Goal: Information Seeking & Learning: Learn about a topic

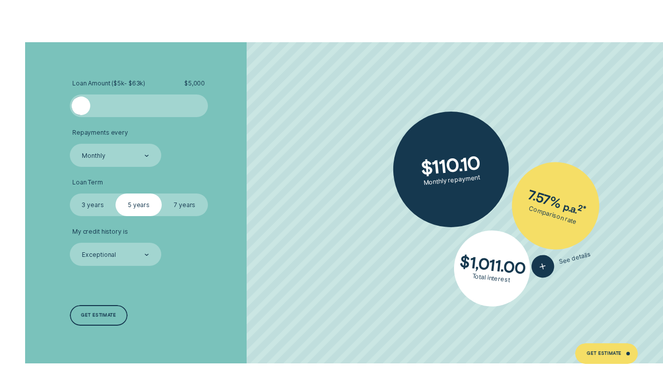
scroll to position [1707, 0]
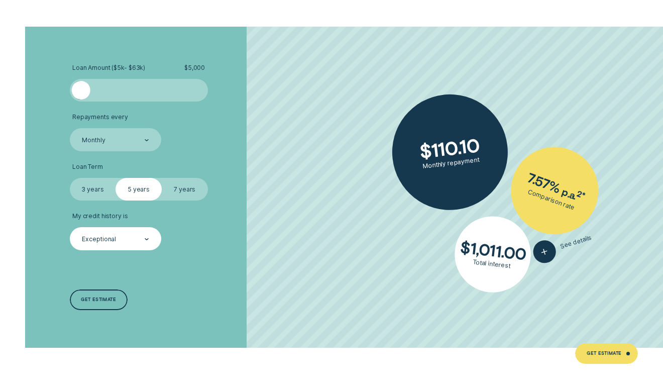
click at [137, 246] on div "Exceptional" at bounding box center [116, 238] width 92 height 23
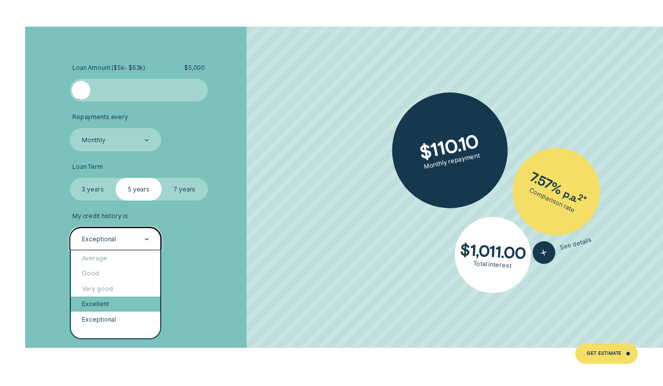
click at [133, 300] on div "Excellent" at bounding box center [116, 304] width 90 height 16
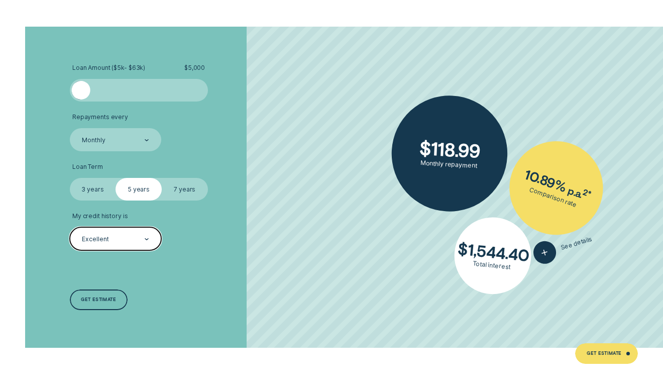
click at [143, 241] on div "Excellent" at bounding box center [115, 239] width 68 height 9
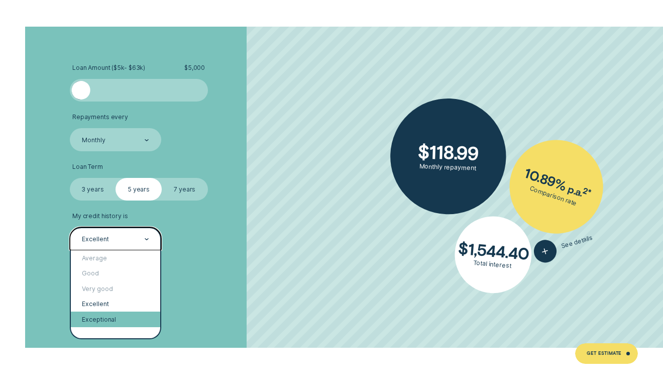
click at [138, 320] on div "Exceptional" at bounding box center [116, 320] width 90 height 16
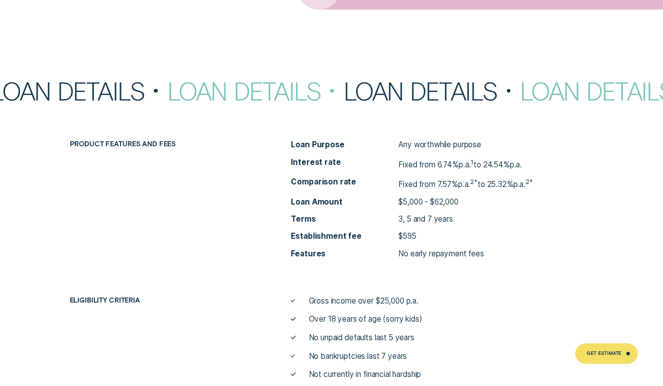
scroll to position [3150, 0]
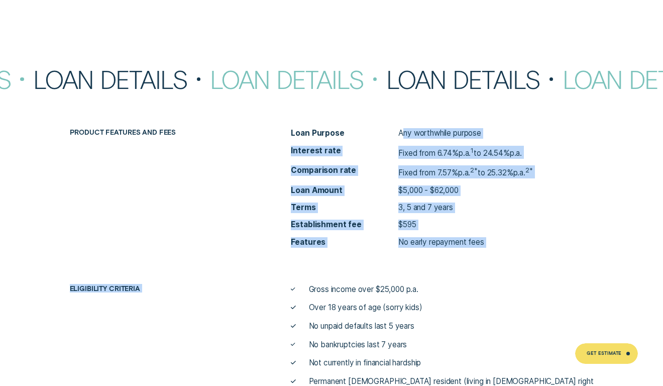
drag, startPoint x: 402, startPoint y: 135, endPoint x: 483, endPoint y: 254, distance: 144.4
click at [483, 254] on div "Product features and fees Loan Purpose Any worthwhile purpose Interest rate Fix…" at bounding box center [331, 262] width 663 height 269
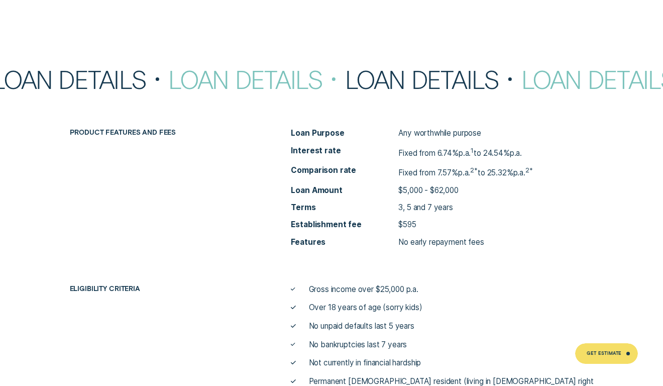
click at [491, 254] on div "Product features and fees Loan Purpose Any worthwhile purpose Interest rate Fix…" at bounding box center [331, 262] width 663 height 269
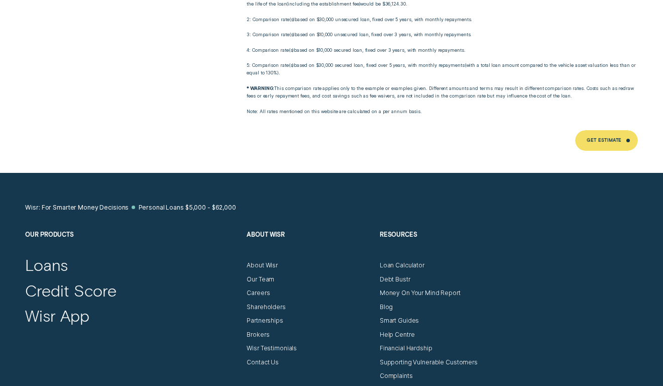
scroll to position [4715, 0]
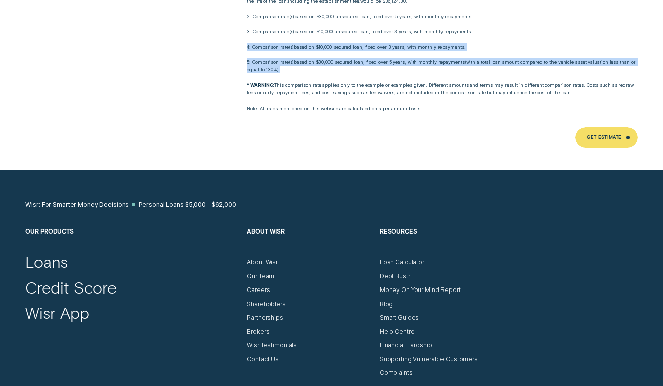
drag, startPoint x: 421, startPoint y: 69, endPoint x: 417, endPoint y: 24, distance: 45.4
click at [417, 25] on div "Registered member of the Australian Financial Complaints Authority for dispute …" at bounding box center [442, 31] width 399 height 161
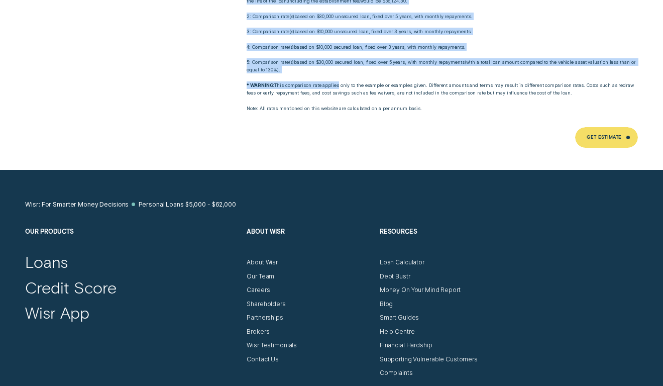
drag, startPoint x: 335, startPoint y: 76, endPoint x: 441, endPoint y: 117, distance: 113.6
click at [443, 116] on div "The boring (but important) stuff Registered member of the Australian Financial …" at bounding box center [331, 43] width 663 height 254
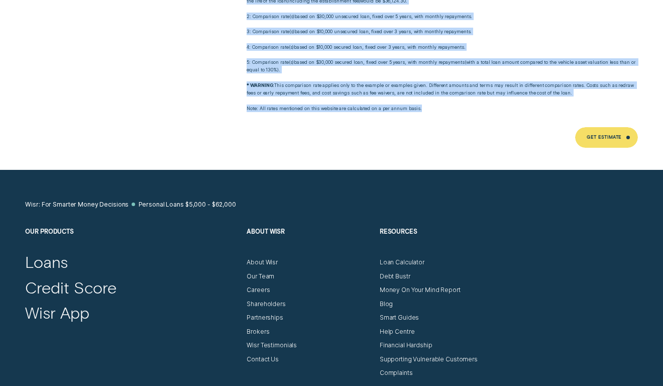
drag, startPoint x: 409, startPoint y: 108, endPoint x: 416, endPoint y: 98, distance: 11.8
click at [418, 99] on div "The boring (but important) stuff Registered member of the Australian Financial …" at bounding box center [331, 43] width 663 height 254
